Goal: Task Accomplishment & Management: Use online tool/utility

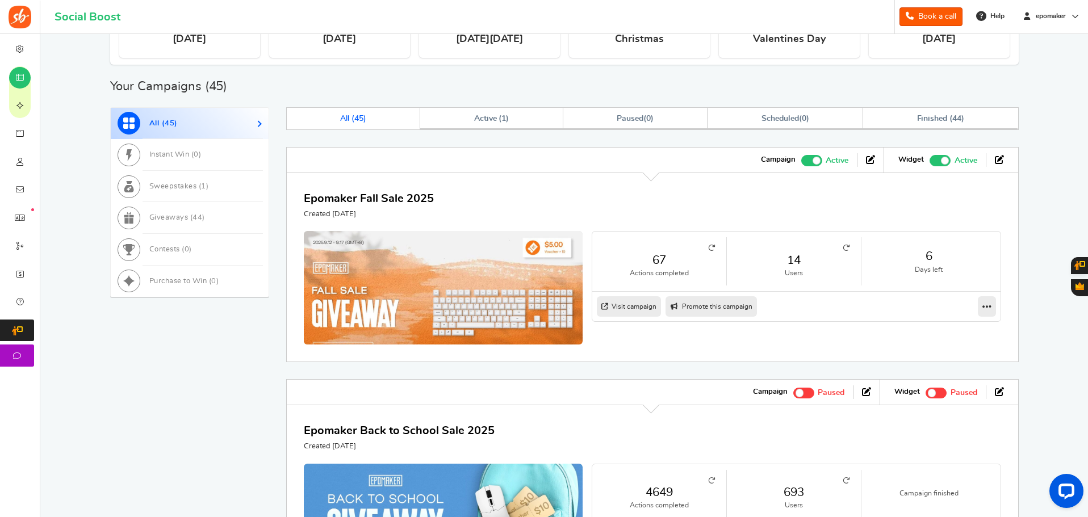
scroll to position [398, 0]
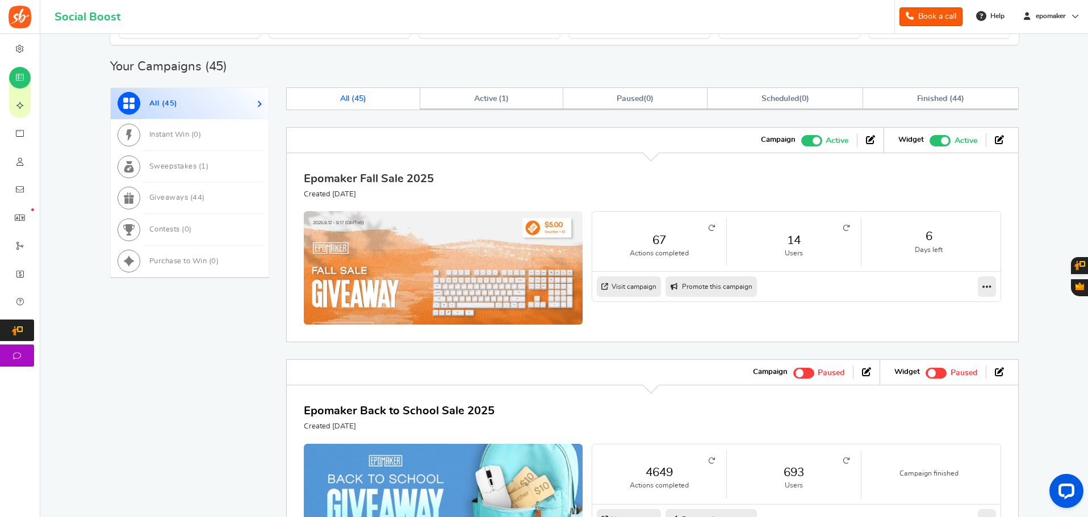
click at [411, 179] on link "Epomaker Fall Sale 2025" at bounding box center [369, 178] width 130 height 11
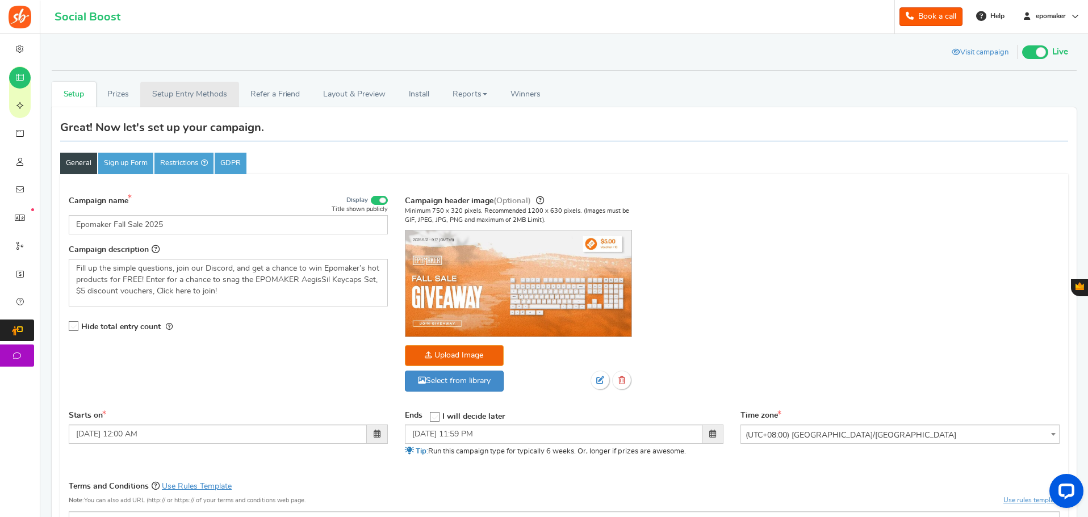
click at [194, 95] on link "Setup Entry Methods" at bounding box center [189, 95] width 98 height 26
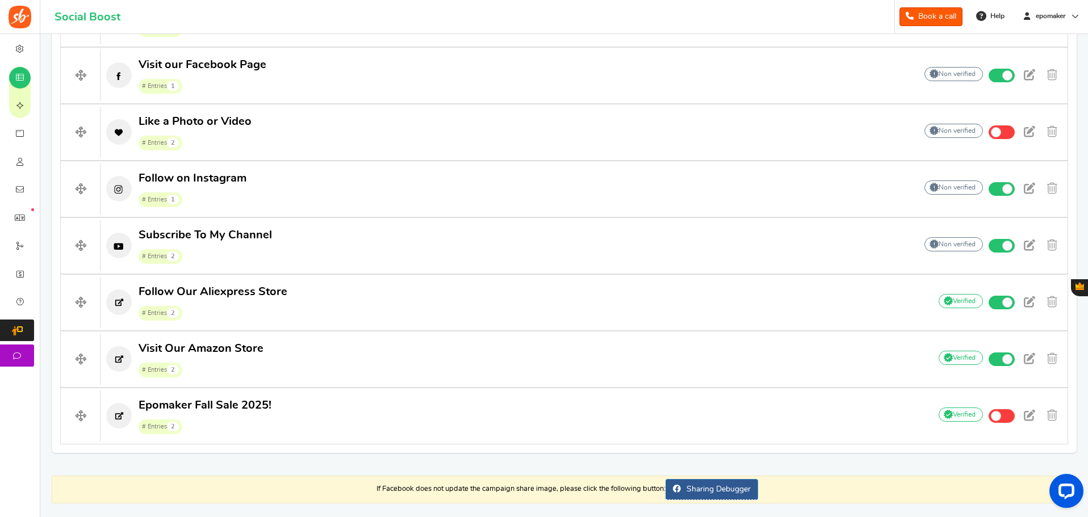
scroll to position [705, 0]
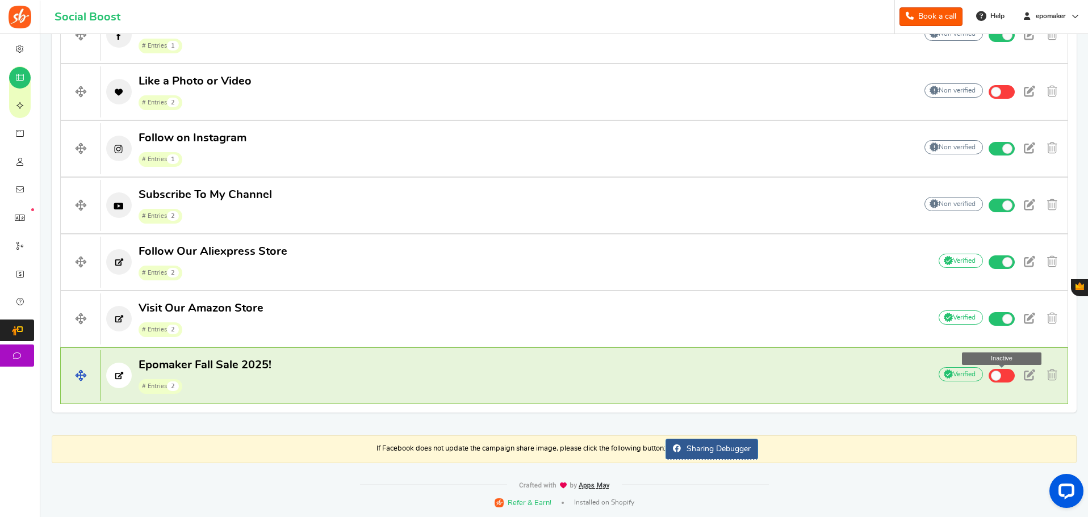
click at [1004, 375] on span at bounding box center [1002, 376] width 26 height 14
click at [0, 0] on input "Inactive" at bounding box center [0, 0] width 0 height 0
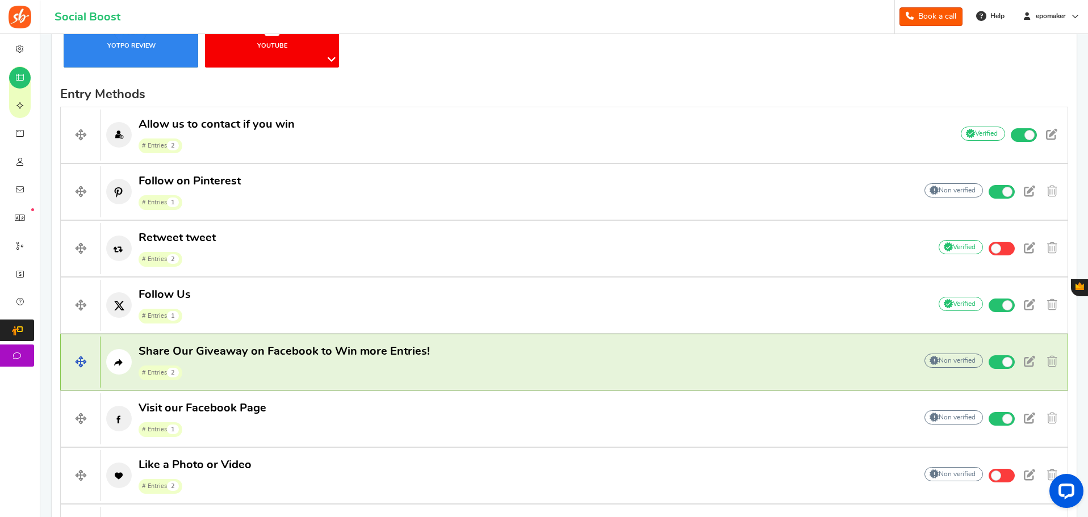
scroll to position [341, 0]
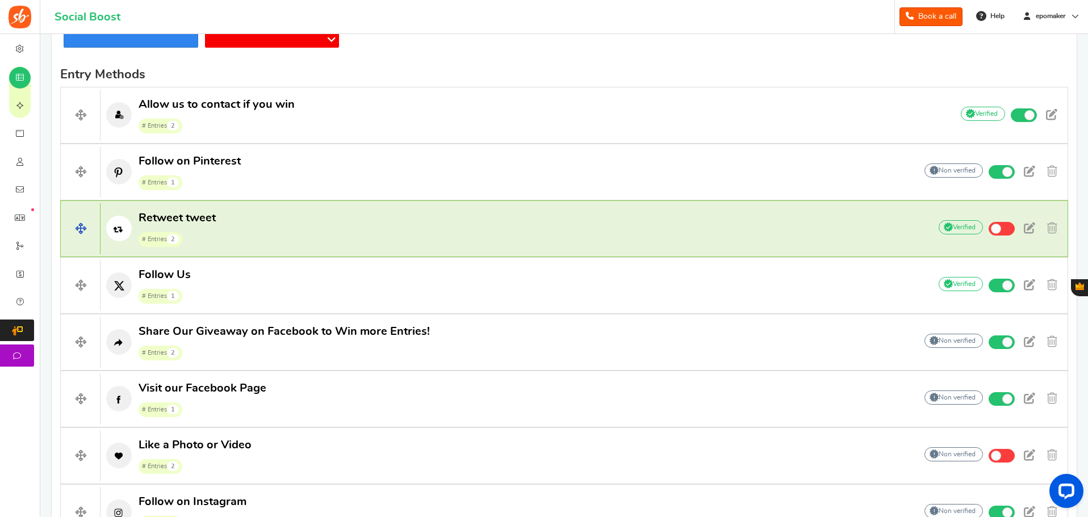
click at [384, 224] on p "Retweet tweet # Entries 2" at bounding box center [510, 229] width 818 height 36
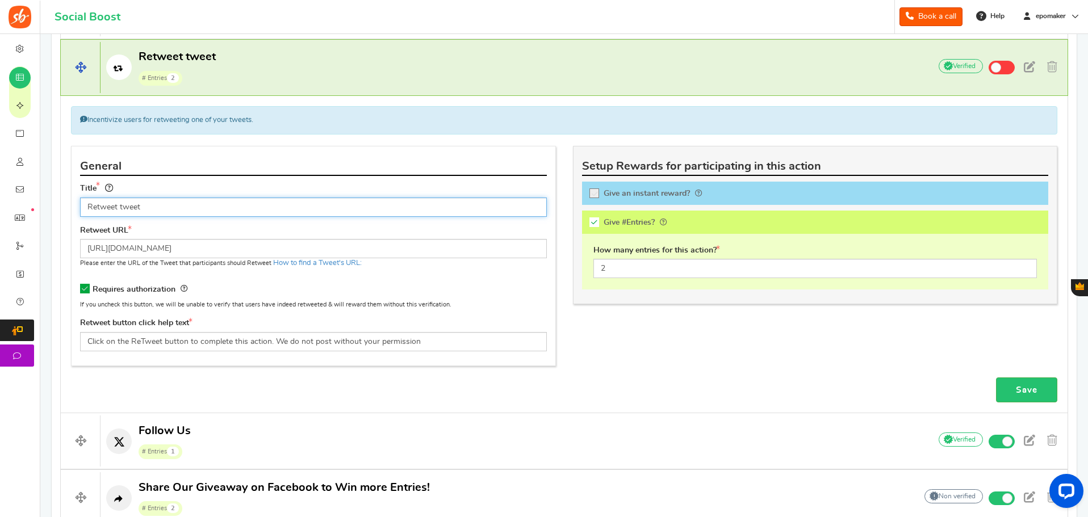
scroll to position [511, 0]
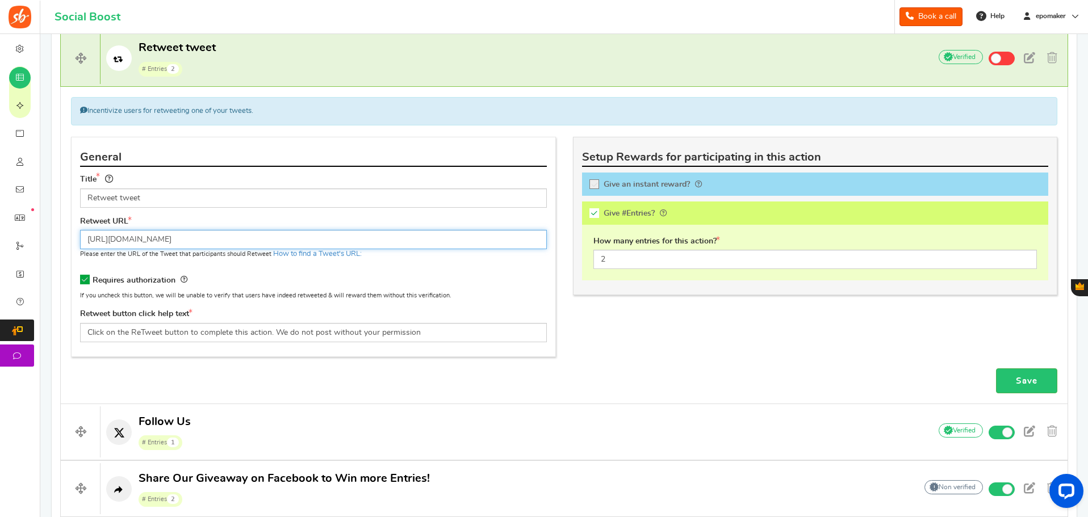
drag, startPoint x: 316, startPoint y: 241, endPoint x: 82, endPoint y: 244, distance: 234.0
click at [82, 244] on input "[URL][DOMAIN_NAME]" at bounding box center [313, 239] width 467 height 19
click at [311, 239] on input "[URL][DOMAIN_NAME]" at bounding box center [313, 239] width 467 height 19
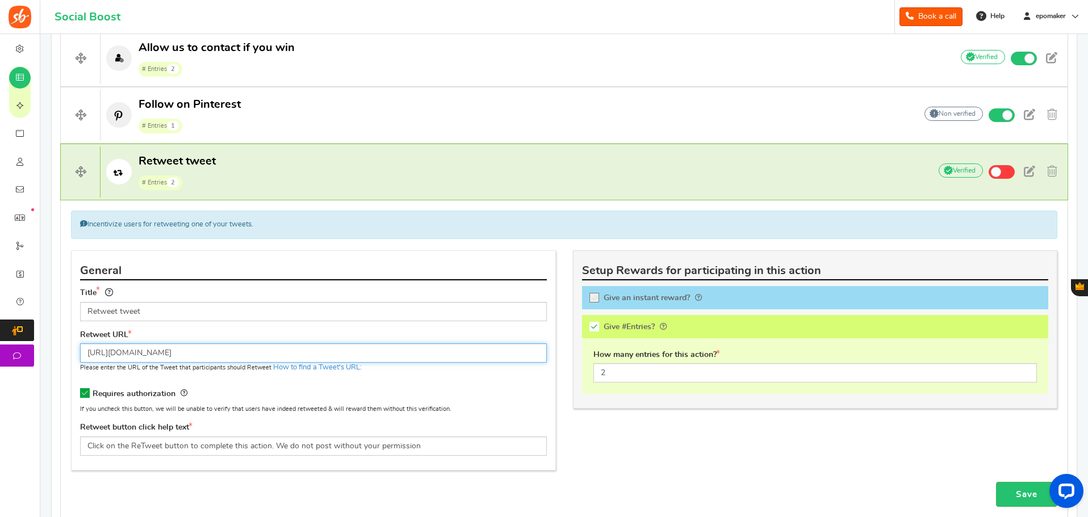
scroll to position [454, 0]
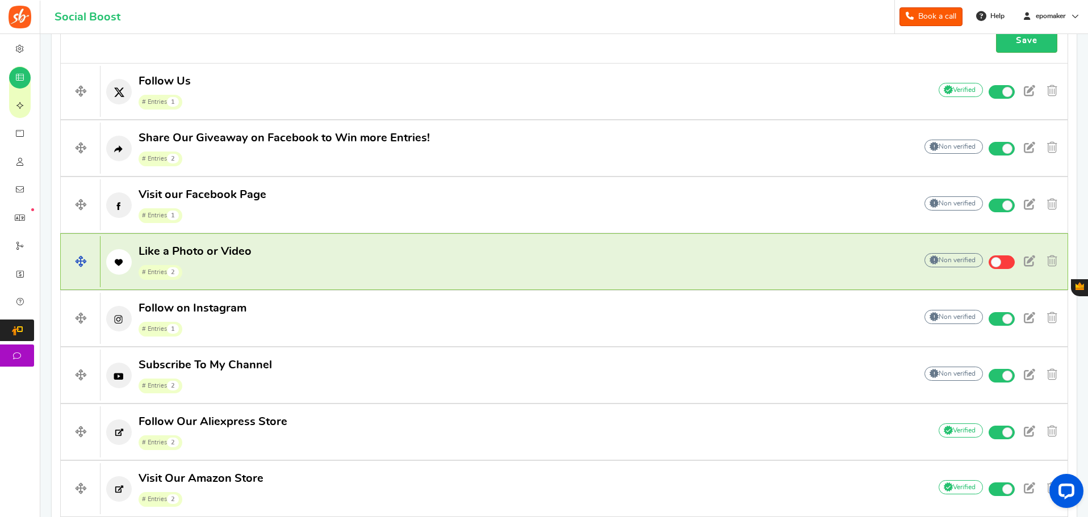
click at [300, 264] on p "Like a Photo or Video # Entries 2" at bounding box center [503, 262] width 804 height 36
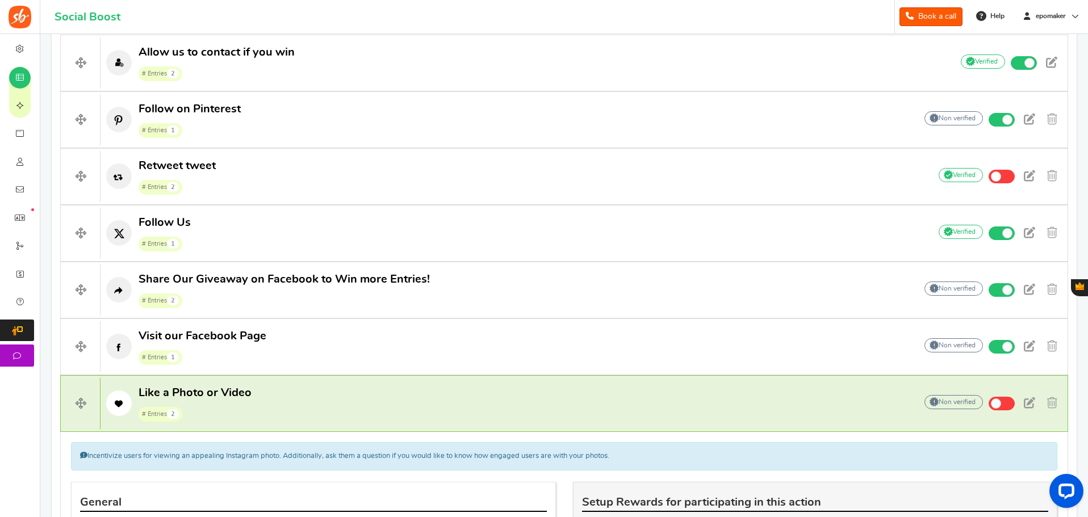
scroll to position [398, 0]
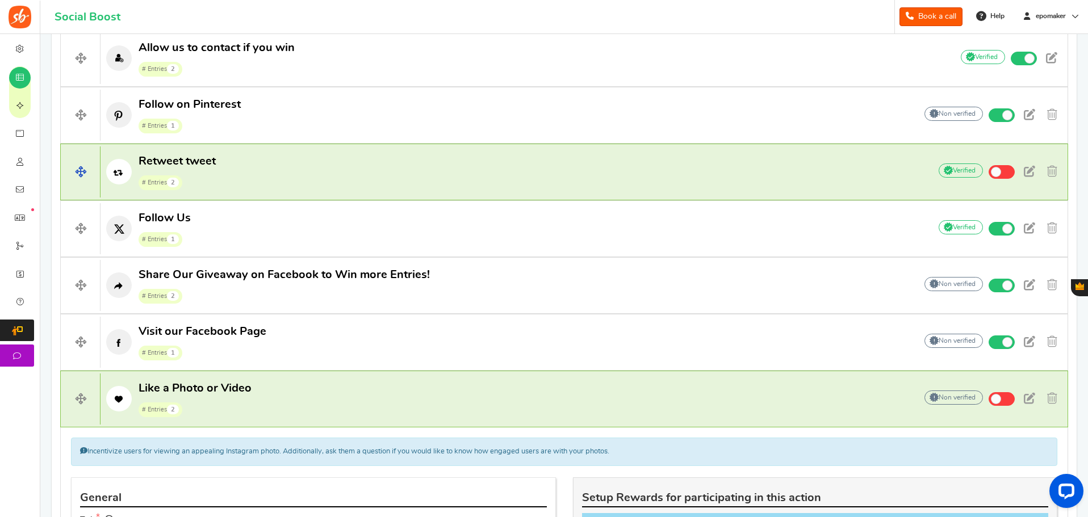
click at [411, 173] on p "Retweet tweet # Entries 2" at bounding box center [510, 172] width 818 height 36
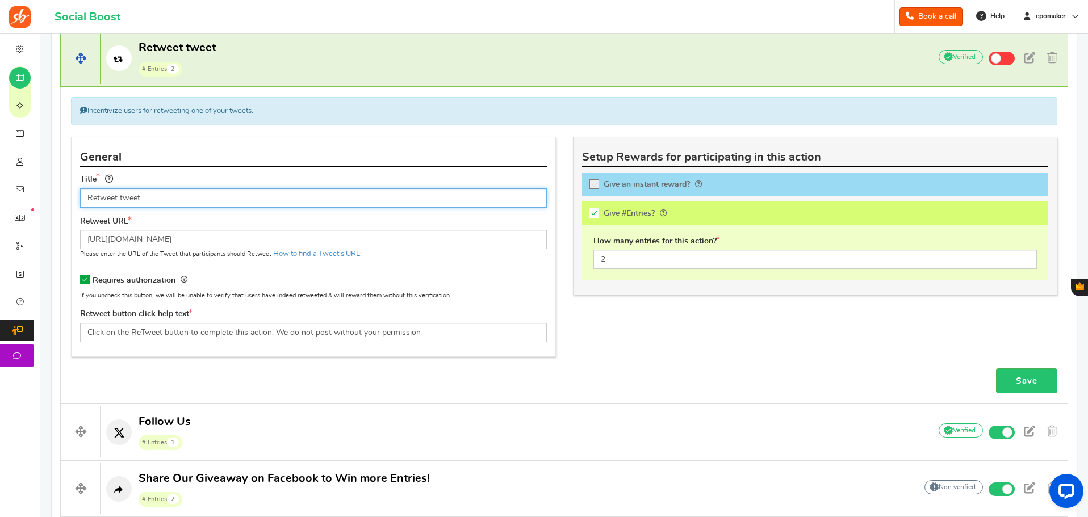
scroll to position [454, 0]
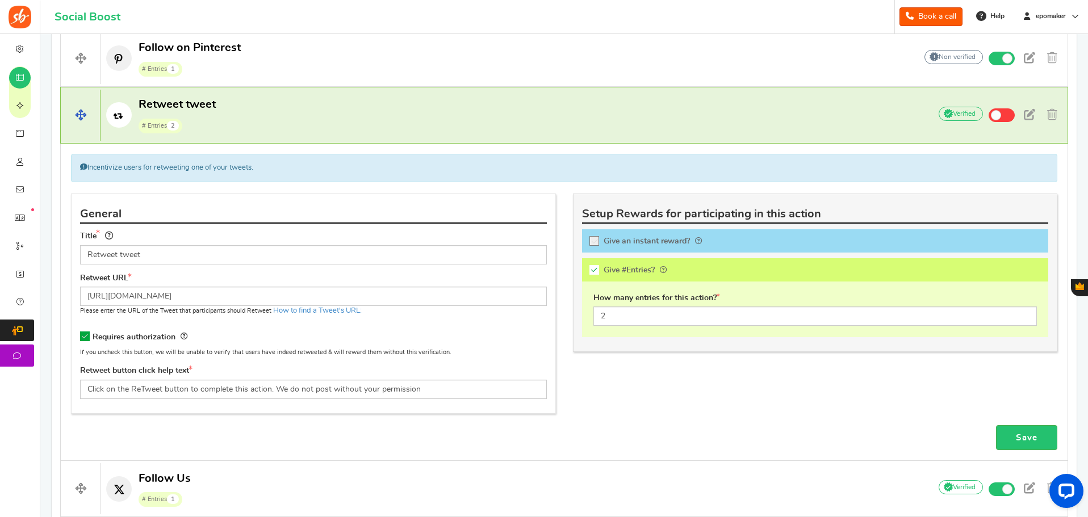
click at [320, 113] on p "Retweet tweet # Entries 2" at bounding box center [510, 115] width 818 height 36
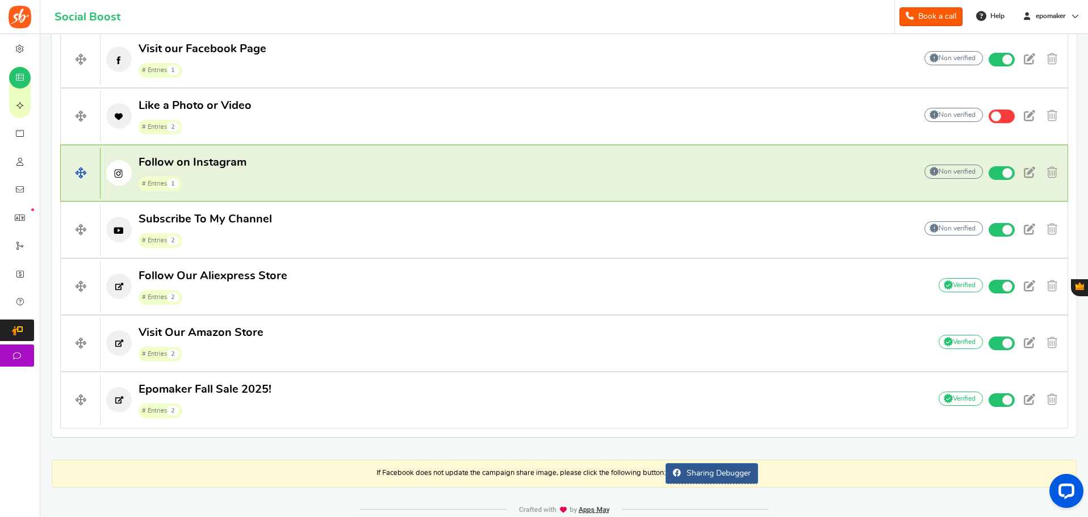
scroll to position [705, 0]
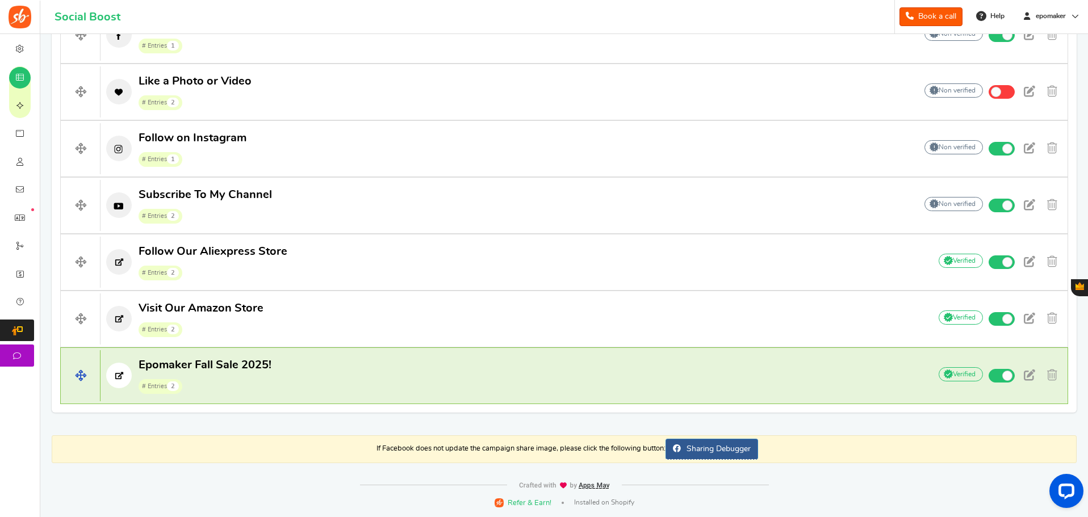
click at [362, 362] on p "Epomaker Fall Sale 2025! # Entries 2" at bounding box center [510, 376] width 818 height 36
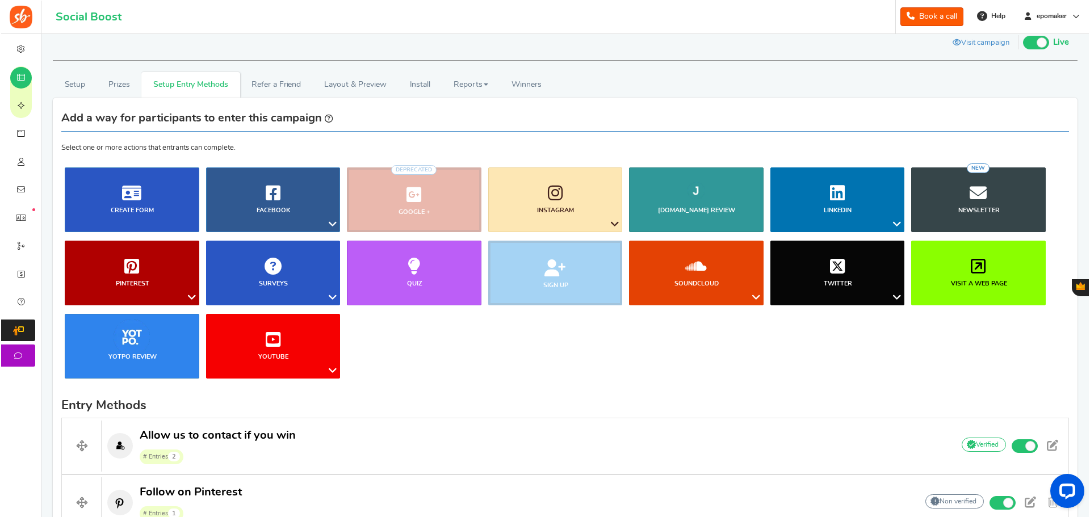
scroll to position [0, 0]
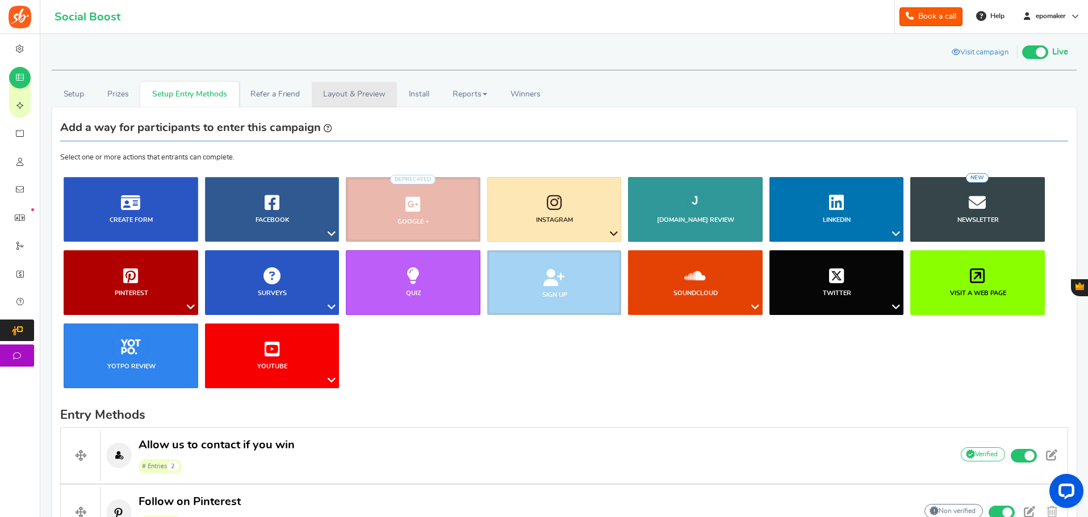
click at [358, 93] on link "Layout & Preview" at bounding box center [354, 95] width 85 height 26
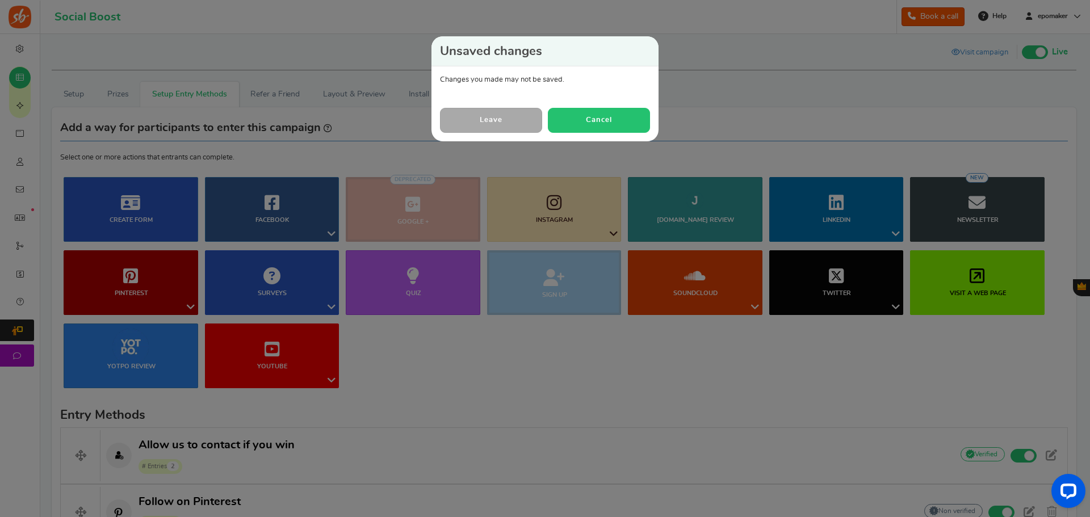
click at [600, 119] on button "Cancel" at bounding box center [599, 120] width 102 height 24
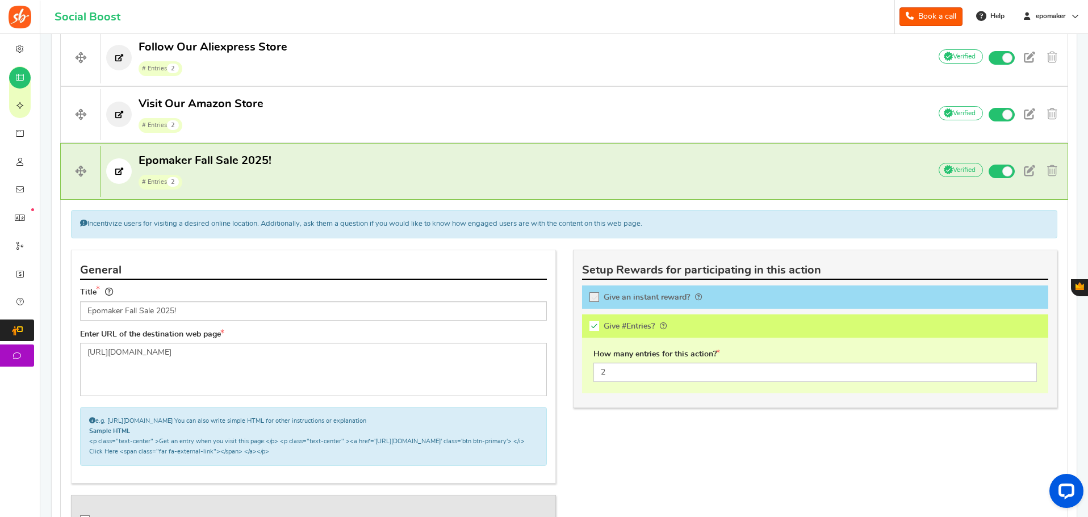
scroll to position [1106, 0]
